Goal: Task Accomplishment & Management: Approve requests

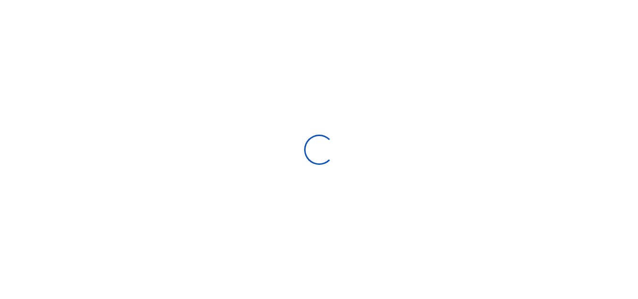
scroll to position [141, 120]
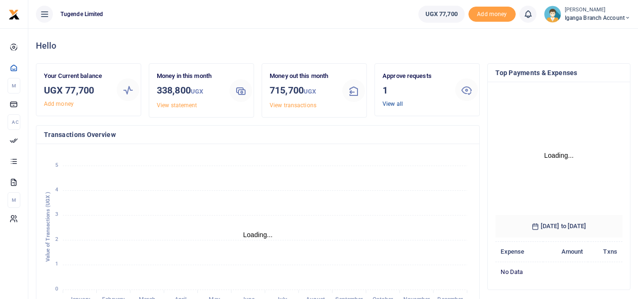
click at [398, 104] on link "View all" at bounding box center [392, 104] width 20 height 7
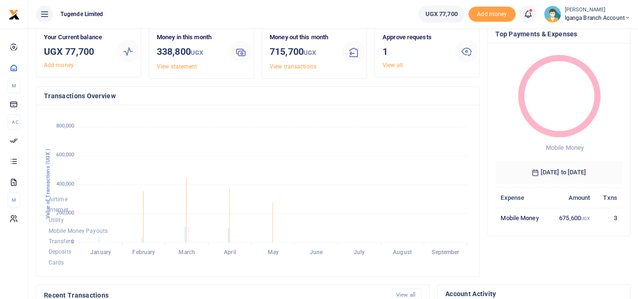
scroll to position [0, 0]
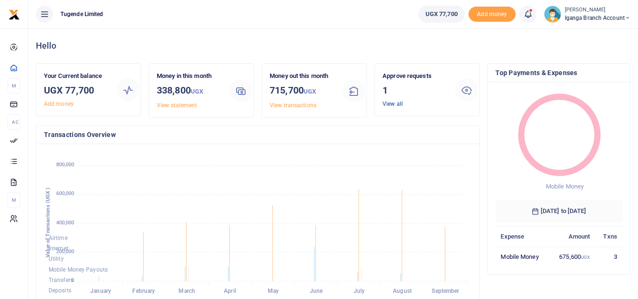
click at [397, 105] on link "View all" at bounding box center [392, 104] width 20 height 7
click at [394, 108] on div "Approve requests 1 View all" at bounding box center [415, 89] width 73 height 37
click at [398, 103] on link "View all" at bounding box center [392, 104] width 20 height 7
click at [388, 103] on link "View all" at bounding box center [392, 104] width 20 height 7
click at [393, 103] on link "View all" at bounding box center [392, 104] width 20 height 7
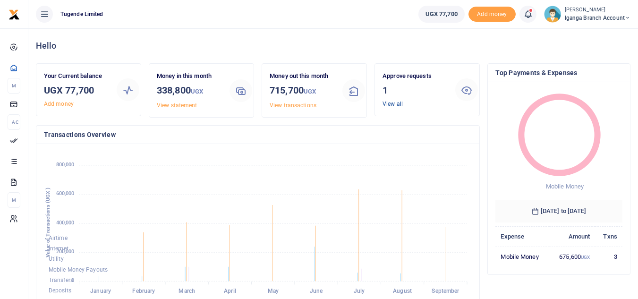
click at [395, 104] on link "View all" at bounding box center [392, 104] width 20 height 7
click at [331, 31] on div "Hello" at bounding box center [333, 45] width 594 height 35
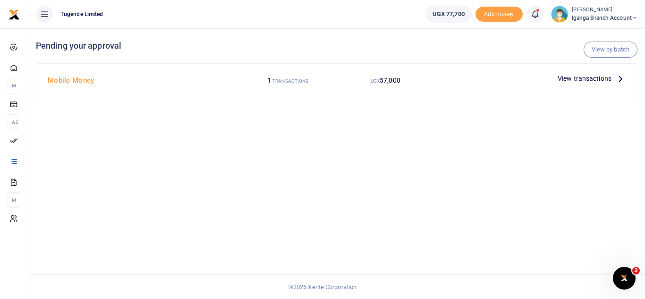
click at [621, 83] on icon at bounding box center [620, 78] width 10 height 10
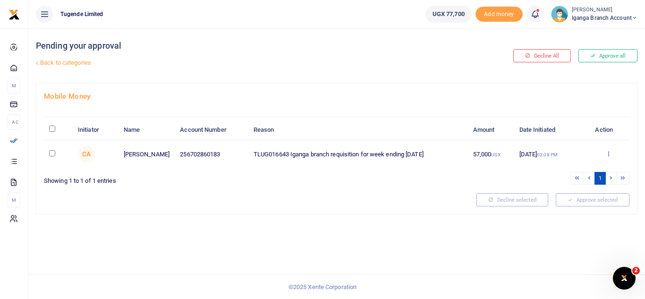
click at [610, 153] on icon at bounding box center [608, 153] width 6 height 7
click at [567, 170] on link "Approve" at bounding box center [573, 168] width 75 height 13
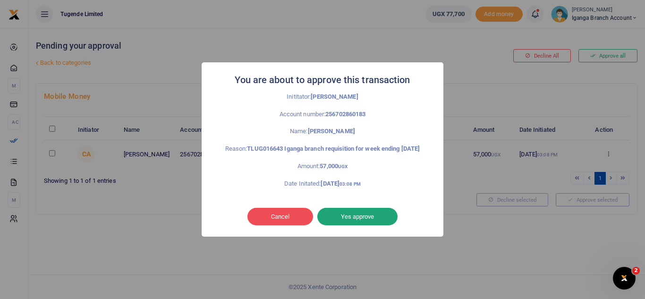
click at [359, 220] on button "Yes approve" at bounding box center [357, 217] width 80 height 18
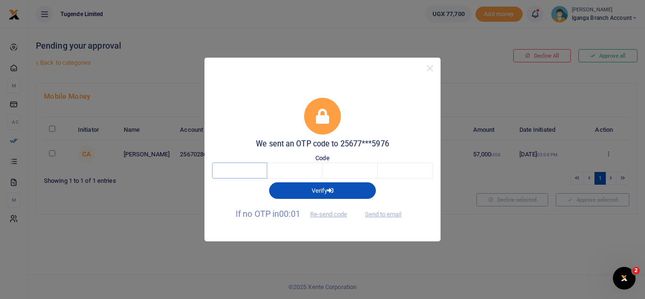
click at [245, 170] on input "text" at bounding box center [239, 170] width 55 height 16
type input "3"
type input "0"
type input "7"
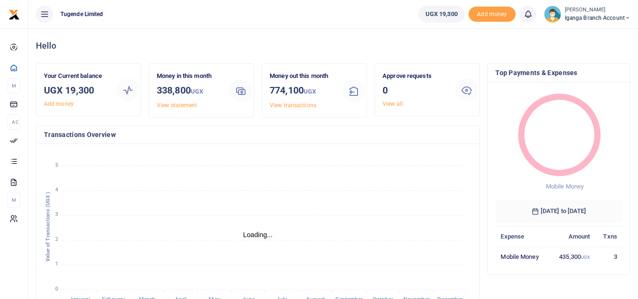
scroll to position [8, 8]
